Goal: Task Accomplishment & Management: Use online tool/utility

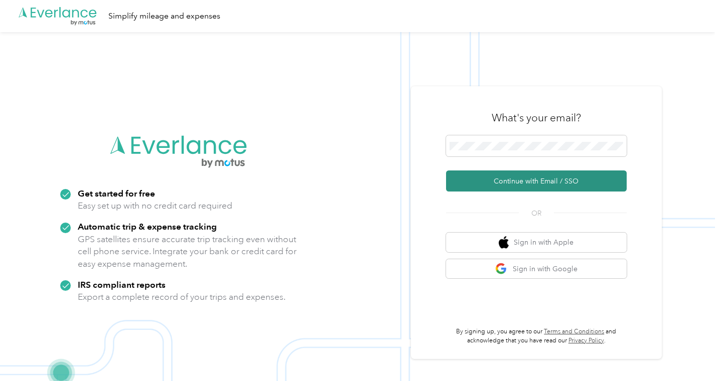
click at [536, 184] on button "Continue with Email / SSO" at bounding box center [536, 181] width 181 height 21
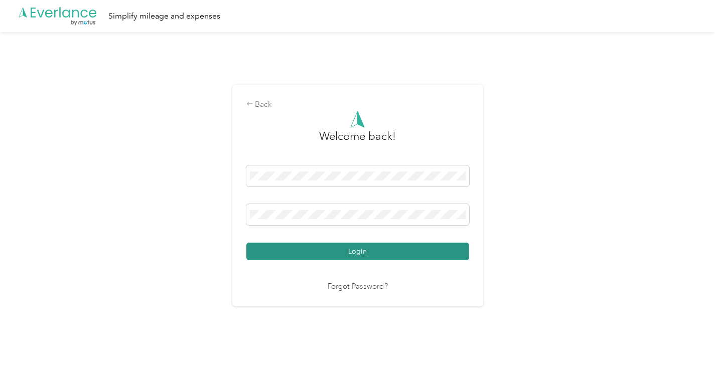
click at [363, 251] on button "Login" at bounding box center [357, 252] width 223 height 18
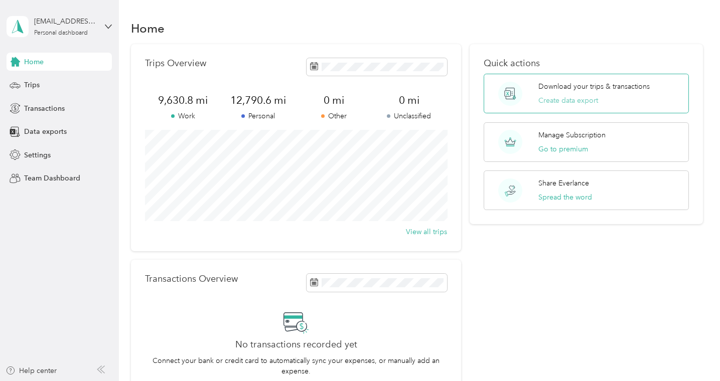
click at [571, 105] on button "Create data export" at bounding box center [568, 100] width 60 height 11
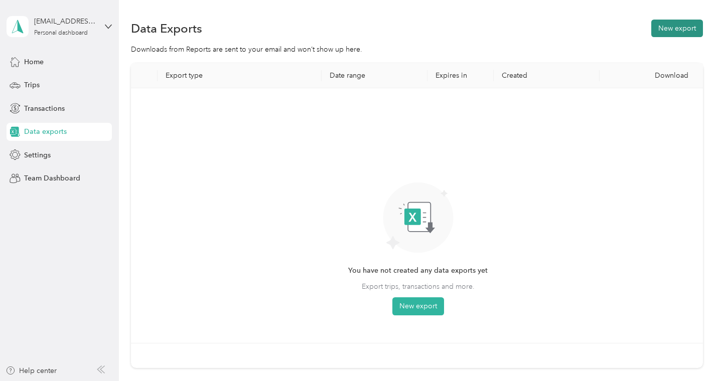
click at [672, 32] on button "New export" at bounding box center [677, 29] width 52 height 18
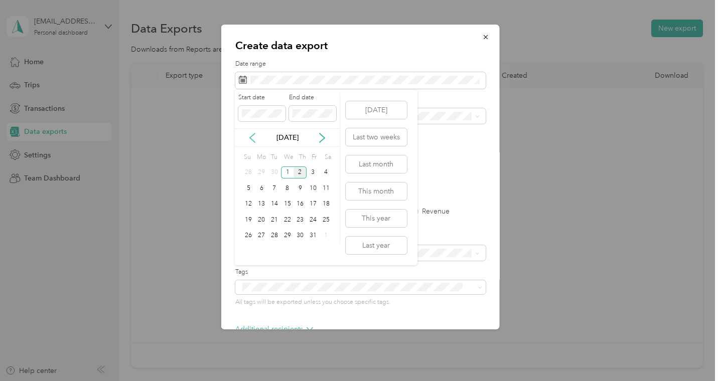
click at [256, 137] on icon at bounding box center [252, 138] width 10 height 10
click at [261, 170] on div "1" at bounding box center [261, 172] width 13 height 13
click at [275, 239] on div "30" at bounding box center [274, 236] width 13 height 13
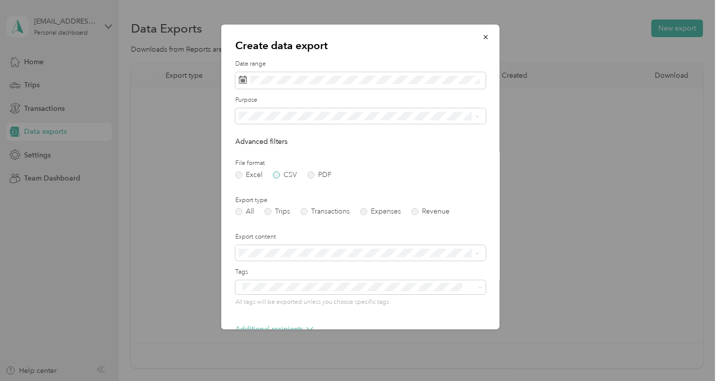
click at [276, 175] on label "CSV" at bounding box center [284, 175] width 24 height 7
click at [270, 213] on label "Trips" at bounding box center [277, 211] width 26 height 7
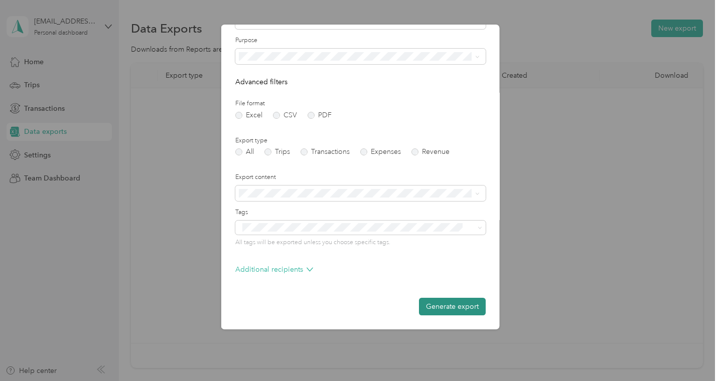
click at [450, 306] on button "Generate export" at bounding box center [451, 307] width 67 height 18
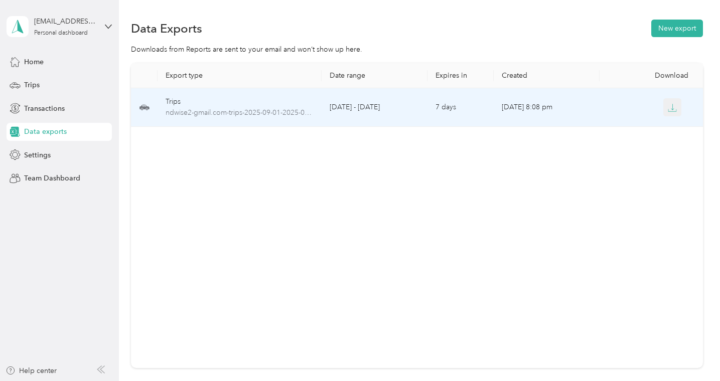
click at [671, 109] on icon "button" at bounding box center [672, 107] width 3 height 6
click at [674, 105] on icon "button" at bounding box center [671, 107] width 9 height 9
